Goal: Information Seeking & Learning: Learn about a topic

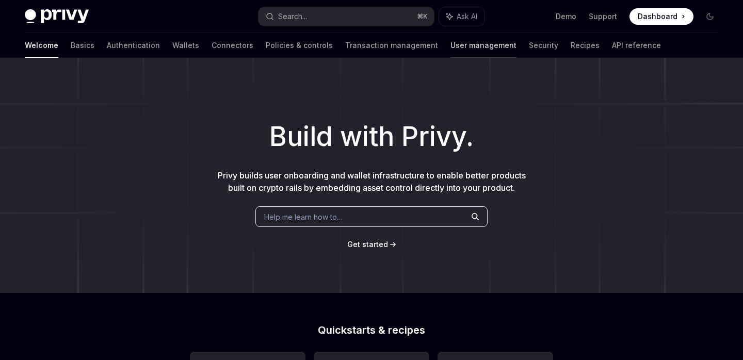
click at [451, 52] on link "User management" at bounding box center [484, 45] width 66 height 25
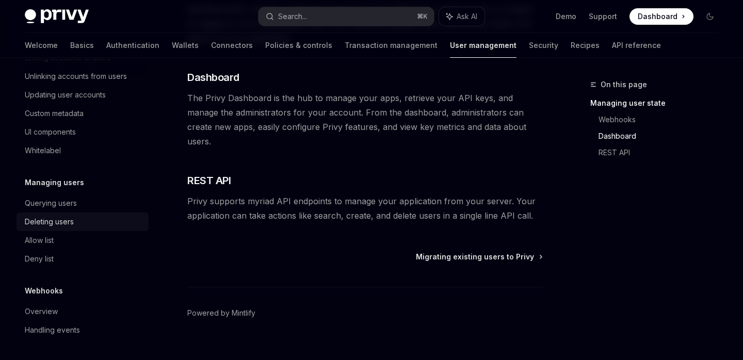
scroll to position [296, 0]
click at [70, 47] on link "Basics" at bounding box center [82, 45] width 24 height 25
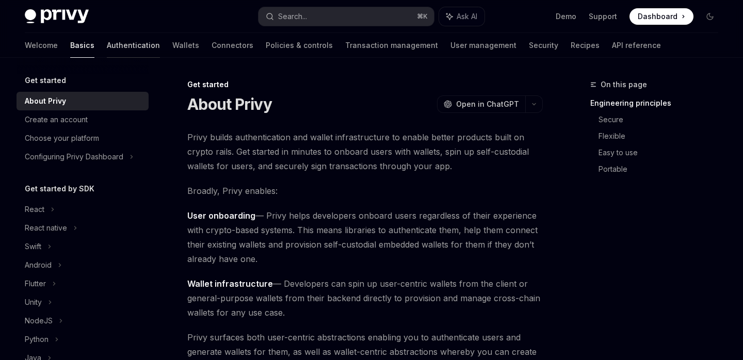
click at [107, 44] on link "Authentication" at bounding box center [133, 45] width 53 height 25
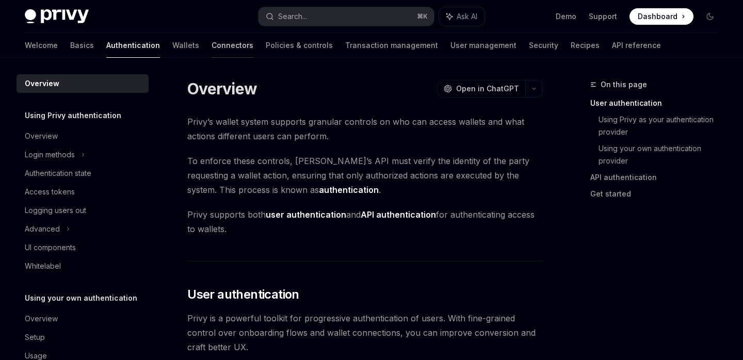
click at [212, 46] on link "Connectors" at bounding box center [233, 45] width 42 height 25
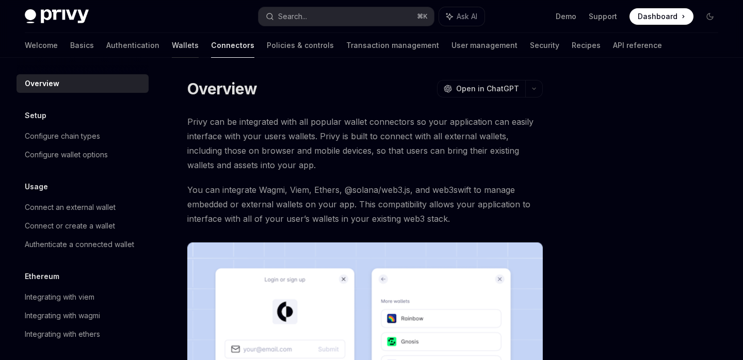
click at [172, 47] on link "Wallets" at bounding box center [185, 45] width 27 height 25
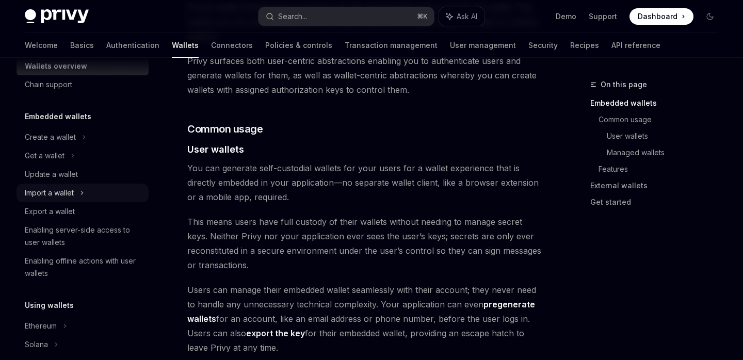
scroll to position [29, 0]
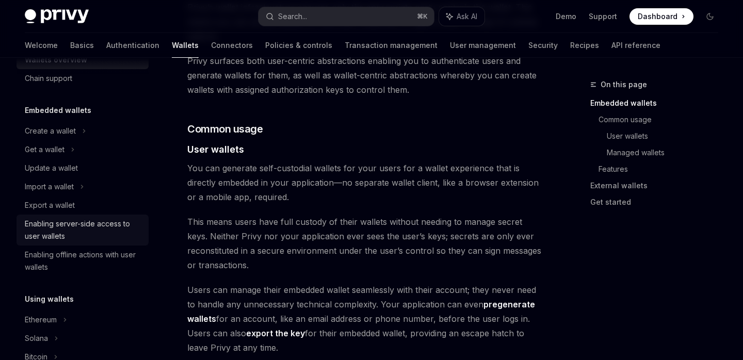
click at [69, 231] on div "Enabling server-side access to user wallets" at bounding box center [84, 230] width 118 height 25
type textarea "*"
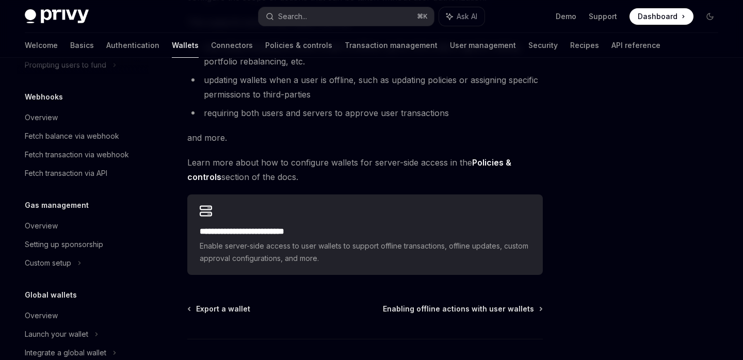
scroll to position [526, 0]
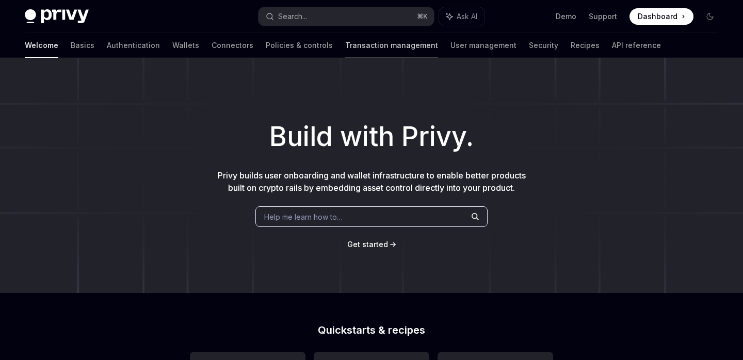
click at [345, 46] on link "Transaction management" at bounding box center [391, 45] width 93 height 25
type textarea "*"
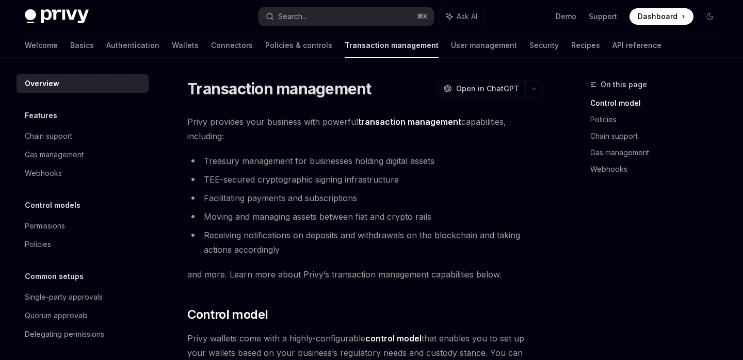
click at [277, 121] on span "Privy provides your business with powerful transaction management capabilities,…" at bounding box center [365, 129] width 356 height 29
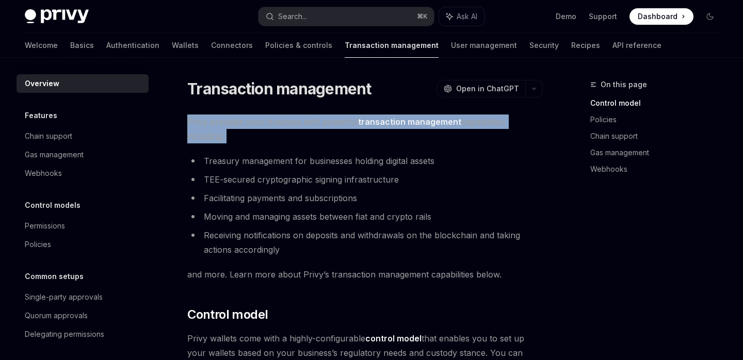
click at [277, 121] on span "Privy provides your business with powerful transaction management capabilities,…" at bounding box center [365, 129] width 356 height 29
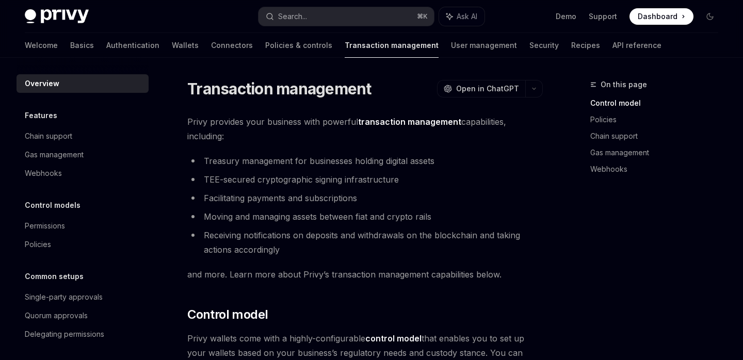
click at [289, 164] on li "Treasury management for businesses holding digital assets" at bounding box center [365, 161] width 356 height 14
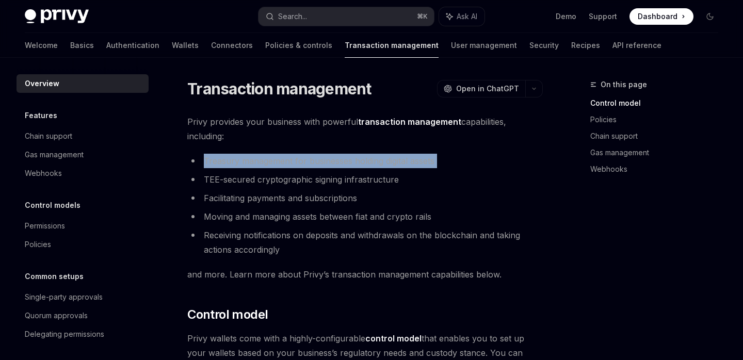
click at [289, 164] on li "Treasury management for businesses holding digital assets" at bounding box center [365, 161] width 356 height 14
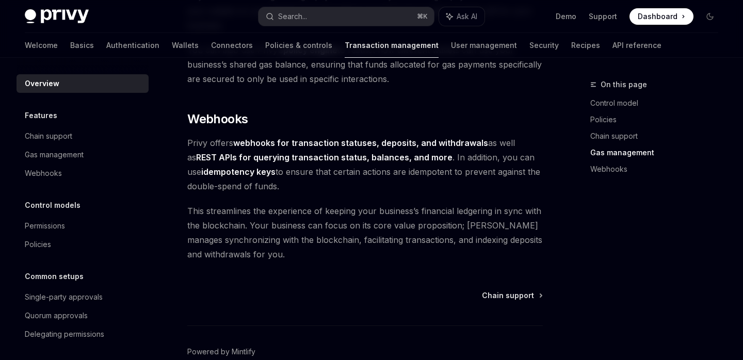
scroll to position [1076, 0]
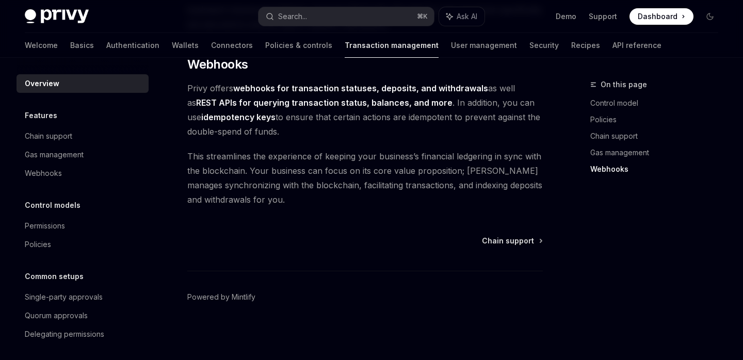
click at [113, 190] on div "Overview Features Chain support Gas management Webhooks Control models Permissi…" at bounding box center [83, 253] width 132 height 359
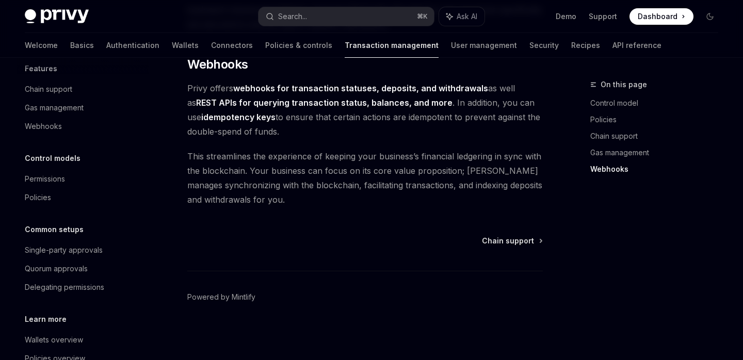
scroll to position [94, 0]
